Goal: Information Seeking & Learning: Learn about a topic

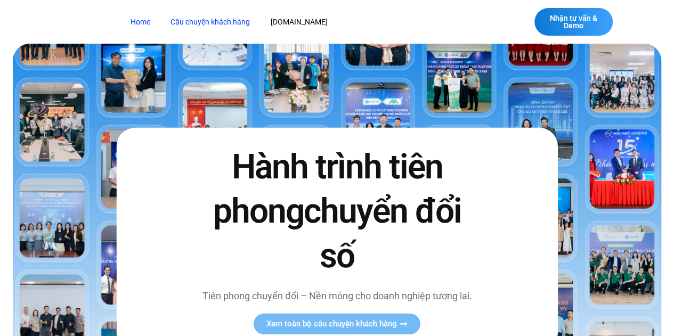
drag, startPoint x: 224, startPoint y: 21, endPoint x: 259, endPoint y: 37, distance: 38.6
click at [224, 21] on link "Câu chuyện khách hàng" at bounding box center [210, 22] width 95 height 20
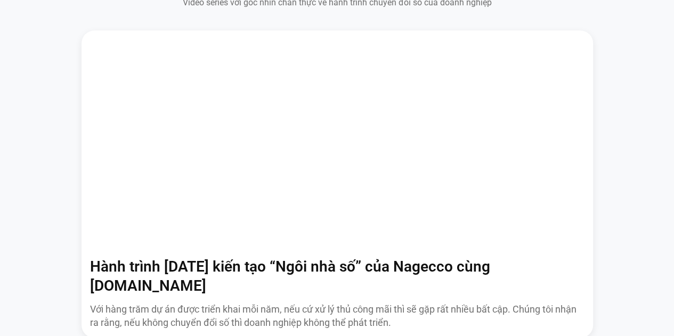
scroll to position [746, 0]
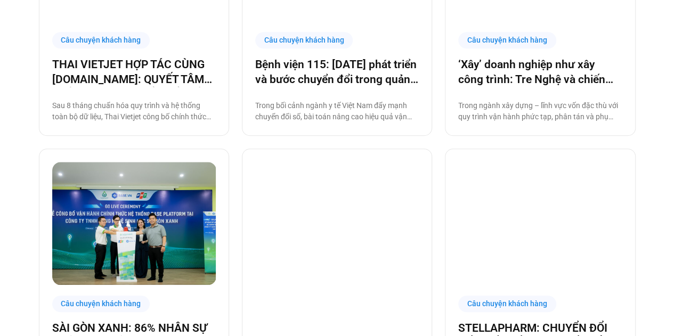
scroll to position [320, 0]
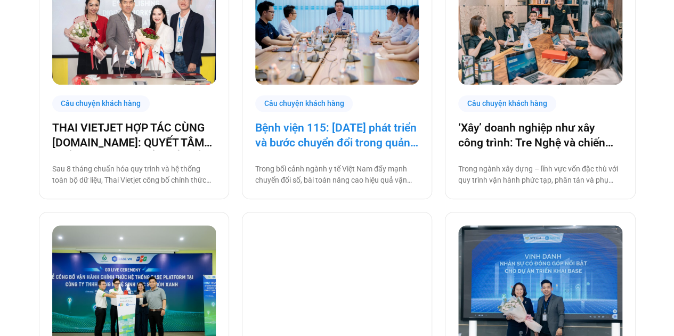
click at [343, 130] on link "Bệnh viện 115: [DATE] phát triển và bước chuyển đổi trong quản trị bệnh viện tư…" at bounding box center [337, 135] width 164 height 30
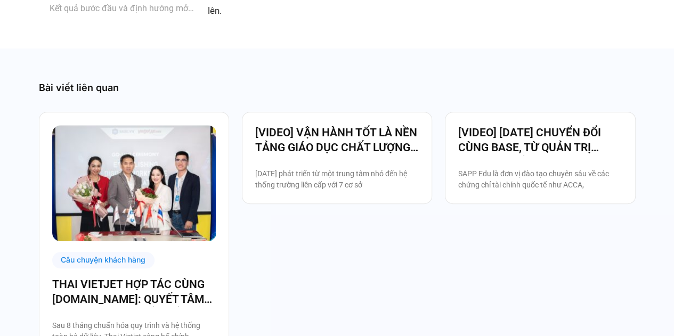
scroll to position [2239, 0]
